Goal: Complete application form

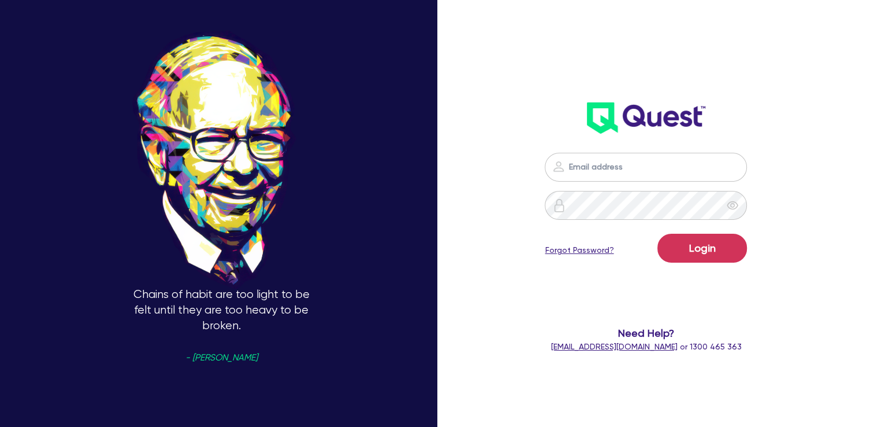
type input "[EMAIL_ADDRESS][DOMAIN_NAME]"
click at [701, 257] on button "Login" at bounding box center [703, 248] width 90 height 29
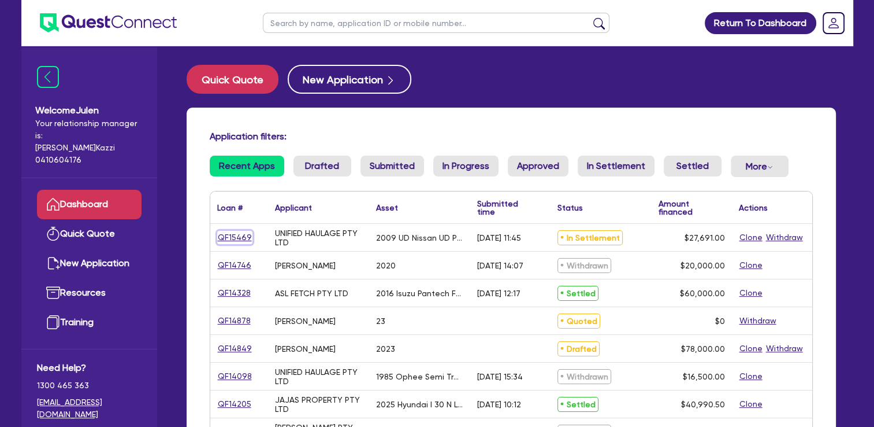
click at [242, 239] on link "QF15469" at bounding box center [234, 237] width 35 height 13
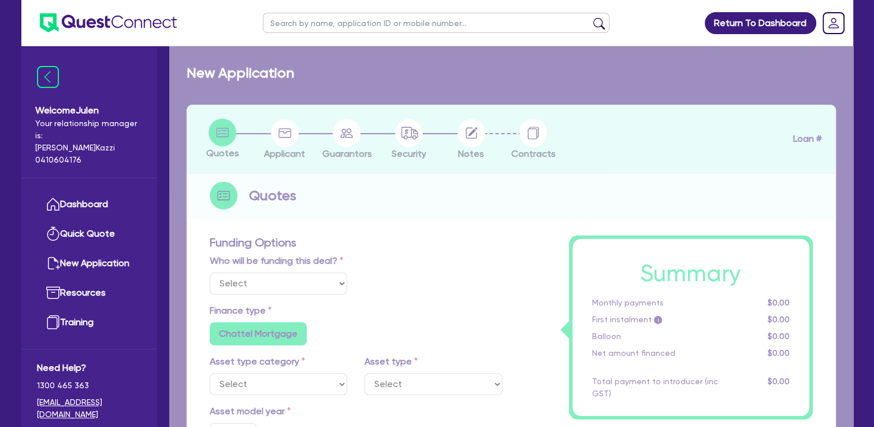
select select "Quest Finance - Platform Funding"
select select "PRIMARY_ASSETS"
type input "2009"
type input "30,691"
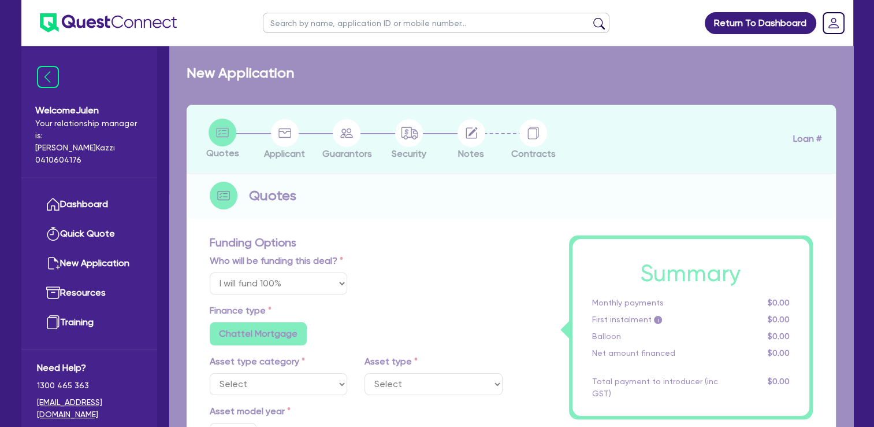
type input "3,000"
type input "10"
type input "2,769.1"
radio input "true"
type input "19.95"
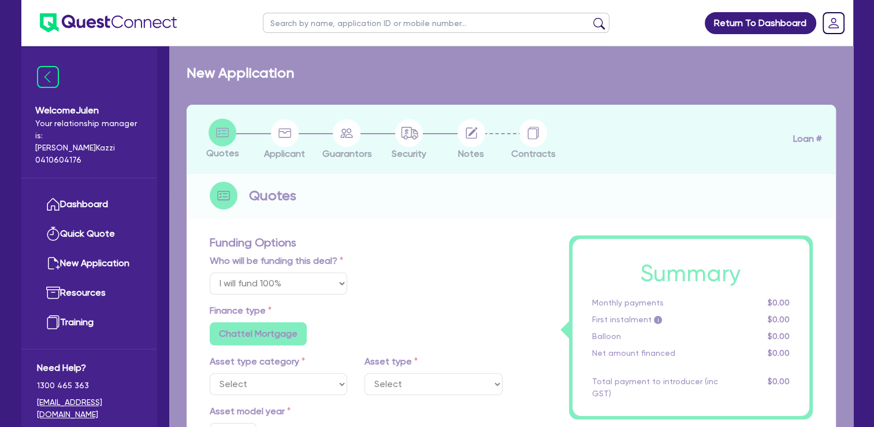
type input "990"
select select "HEAVY_TRUCKS"
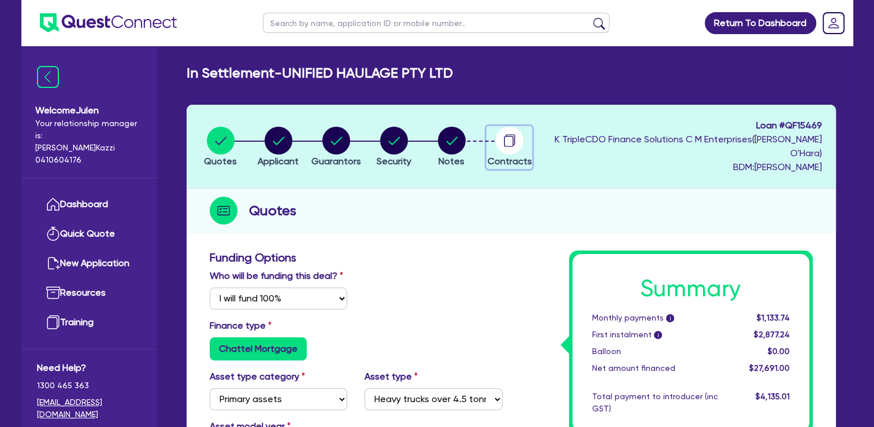
click at [524, 138] on circle "button" at bounding box center [510, 141] width 28 height 28
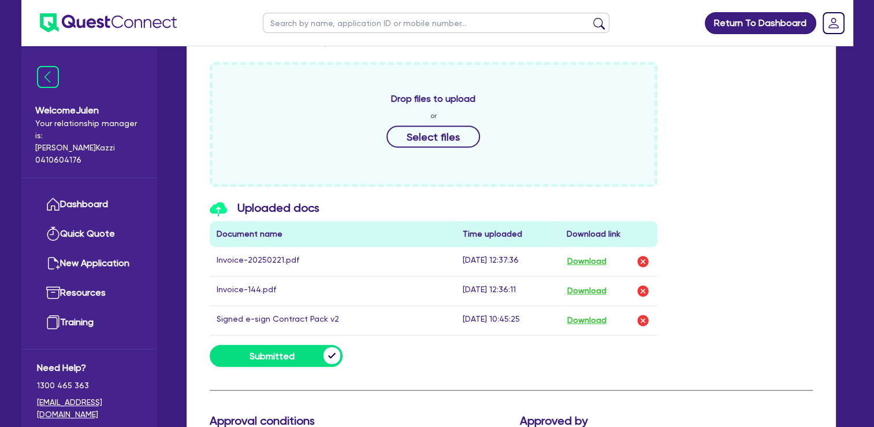
scroll to position [532, 0]
